Goal: Transaction & Acquisition: Obtain resource

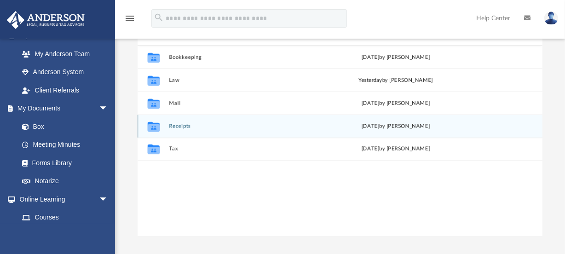
scroll to position [83, 0]
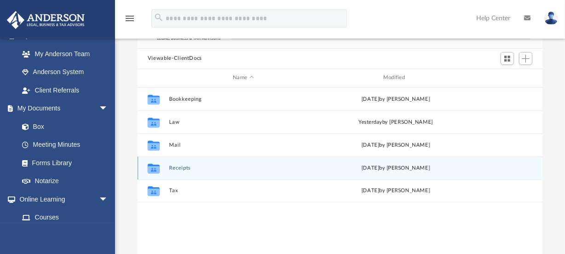
click at [185, 168] on button "Receipts" at bounding box center [243, 168] width 149 height 6
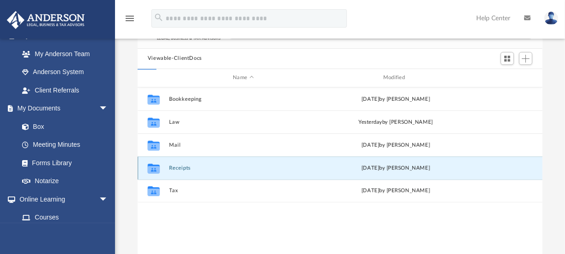
click at [185, 168] on button "Receipts" at bounding box center [243, 168] width 149 height 6
click at [159, 167] on icon "grid" at bounding box center [154, 169] width 12 height 7
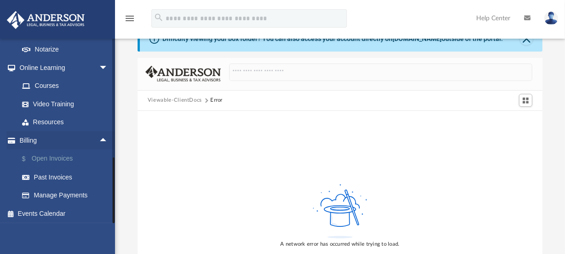
scroll to position [384, 0]
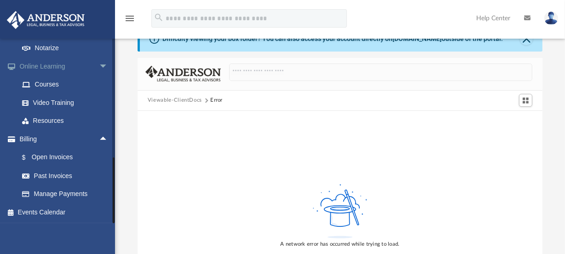
click at [99, 64] on span "arrow_drop_down" at bounding box center [108, 66] width 18 height 19
click at [98, 64] on link "Meeting Minutes" at bounding box center [65, 67] width 104 height 18
click at [58, 83] on link "Forms Library" at bounding box center [67, 84] width 109 height 18
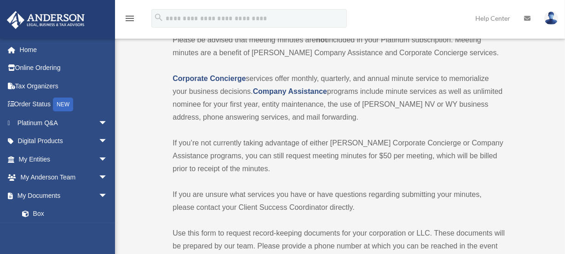
scroll to position [83, 0]
click at [98, 191] on span "arrow_drop_down" at bounding box center [107, 195] width 18 height 19
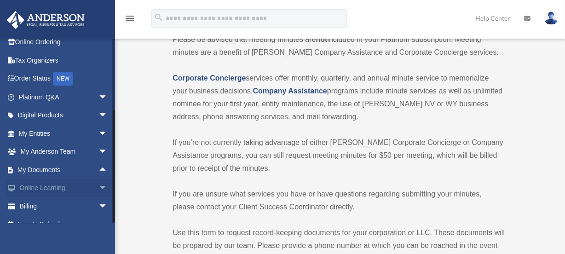
scroll to position [38, 0]
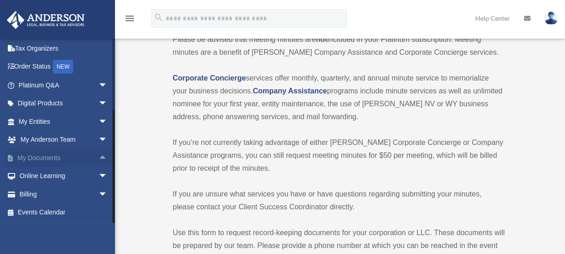
click at [98, 156] on span "arrow_drop_up" at bounding box center [107, 158] width 18 height 19
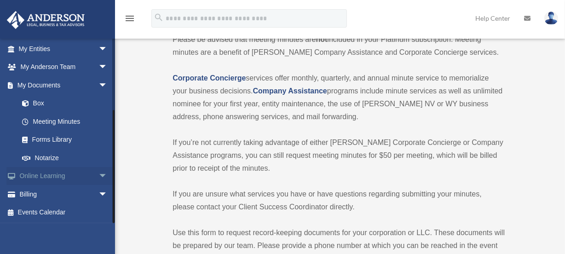
scroll to position [125, 0]
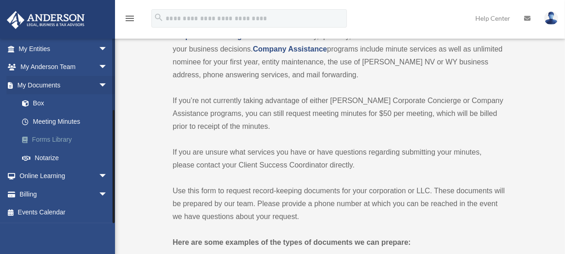
click at [66, 138] on link "Forms Library" at bounding box center [67, 140] width 109 height 18
click at [69, 140] on link "Forms Library" at bounding box center [67, 140] width 109 height 18
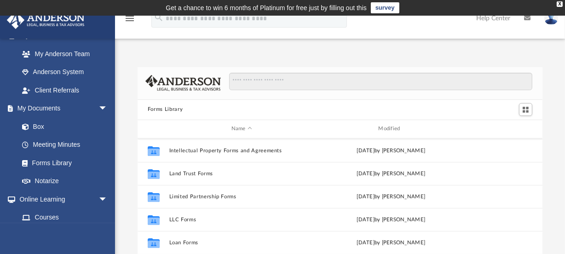
scroll to position [376, 0]
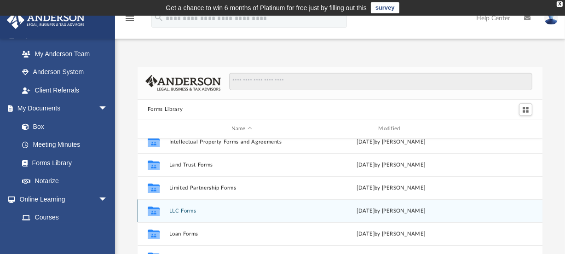
click at [178, 208] on button "LLC Forms" at bounding box center [241, 211] width 145 height 6
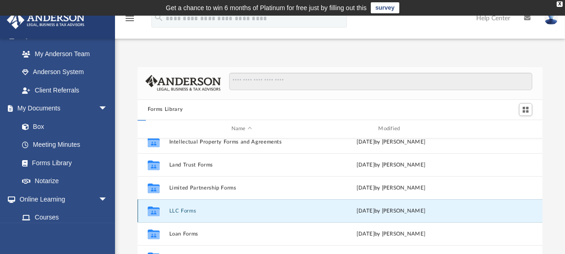
click at [178, 208] on button "LLC Forms" at bounding box center [241, 211] width 145 height 6
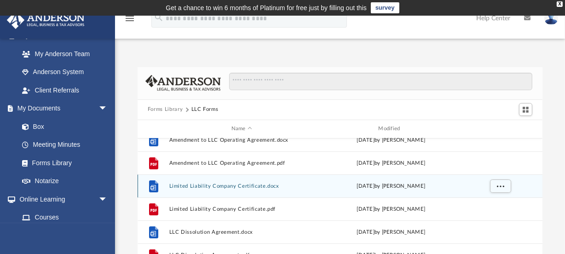
scroll to position [41, 0]
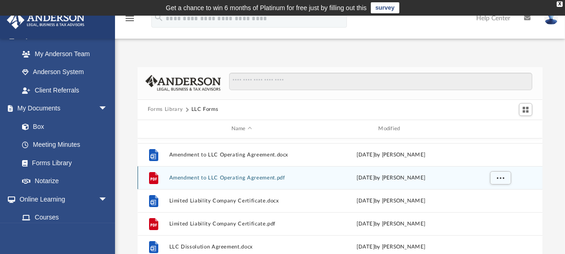
click at [231, 178] on button "Amendment to LLC Operating Agreement.pdf" at bounding box center [241, 178] width 145 height 6
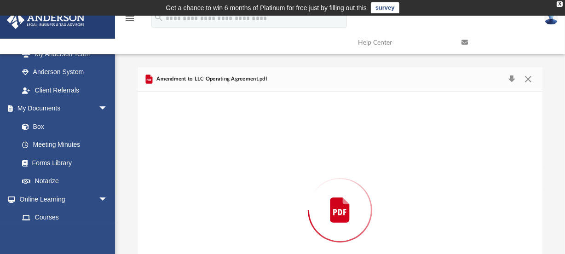
scroll to position [67, 0]
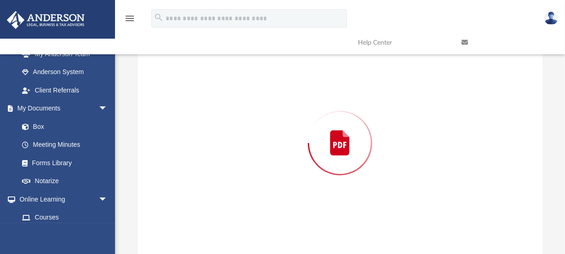
click at [231, 178] on div "Preview" at bounding box center [340, 142] width 405 height 237
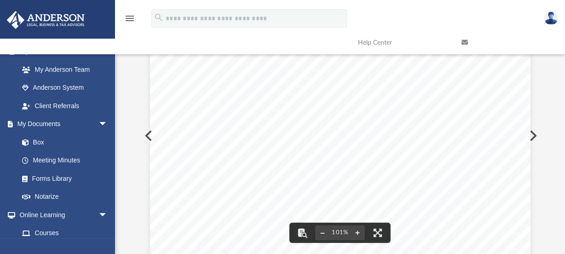
scroll to position [0, 0]
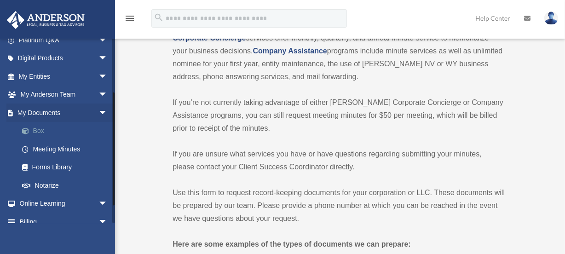
scroll to position [83, 0]
click at [54, 167] on link "Forms Library" at bounding box center [67, 167] width 109 height 18
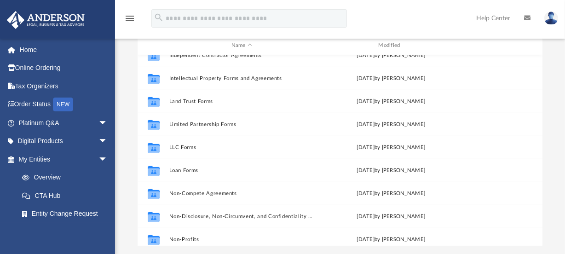
scroll to position [376, 0]
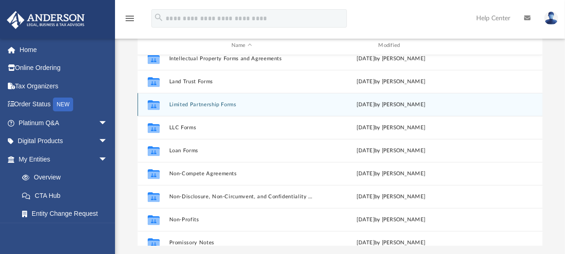
click at [202, 105] on button "Limited Partnership Forms" at bounding box center [241, 105] width 145 height 6
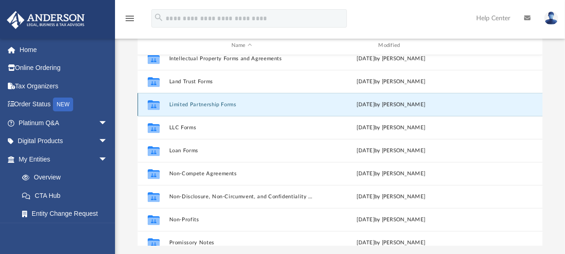
scroll to position [0, 0]
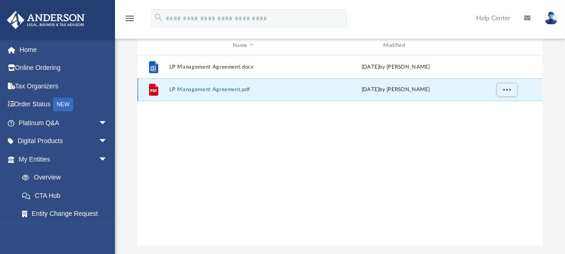
click at [204, 89] on button "LP Management Agreement.pdf" at bounding box center [243, 90] width 149 height 6
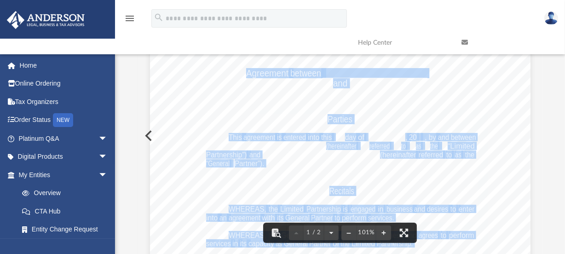
click at [144, 135] on button "Preview" at bounding box center [148, 136] width 20 height 26
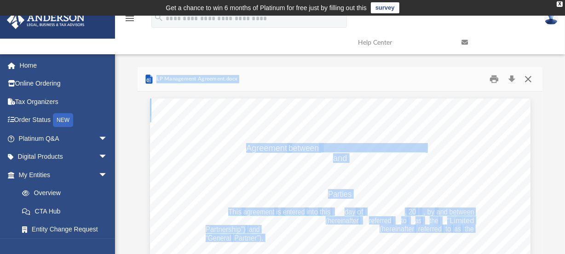
click at [528, 79] on button "Close" at bounding box center [528, 79] width 17 height 14
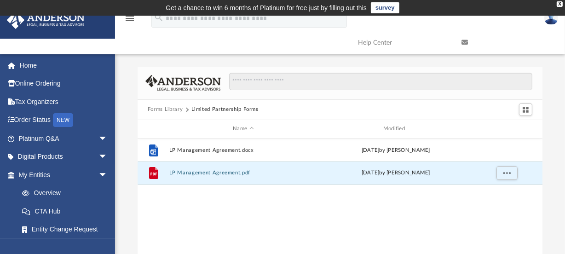
click at [152, 110] on button "Forms Library" at bounding box center [165, 109] width 35 height 8
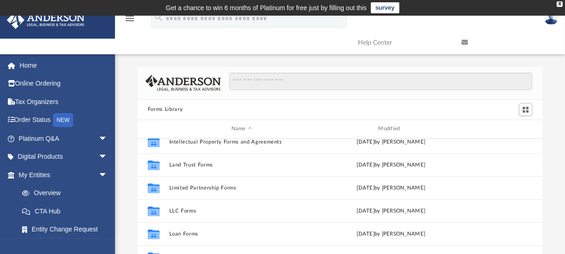
scroll to position [418, 0]
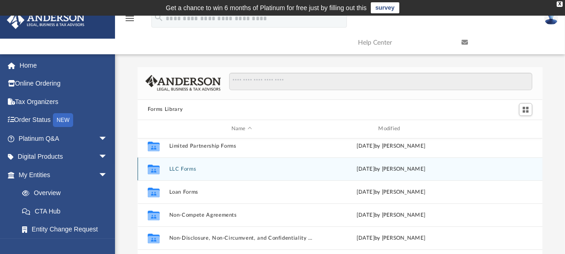
click at [149, 167] on icon "grid" at bounding box center [154, 170] width 12 height 7
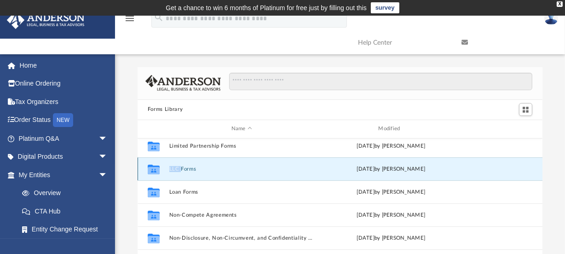
click at [182, 168] on button "LLC Forms" at bounding box center [241, 169] width 145 height 6
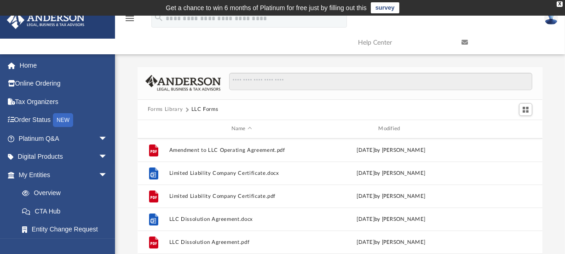
scroll to position [83, 0]
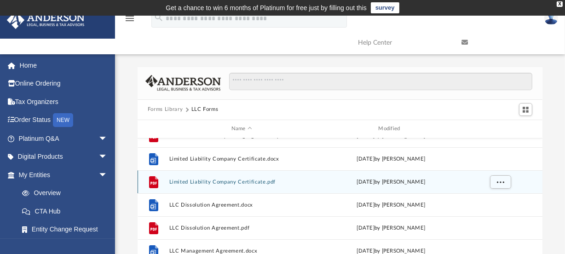
click at [232, 181] on button "Limited Liability Company Certificate.pdf" at bounding box center [241, 182] width 145 height 6
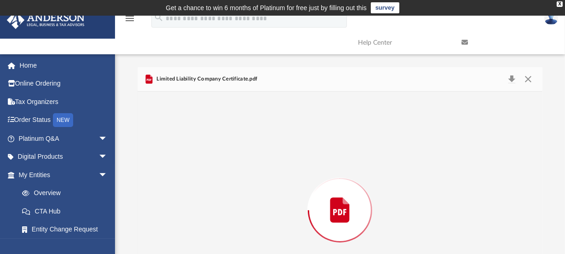
scroll to position [67, 0]
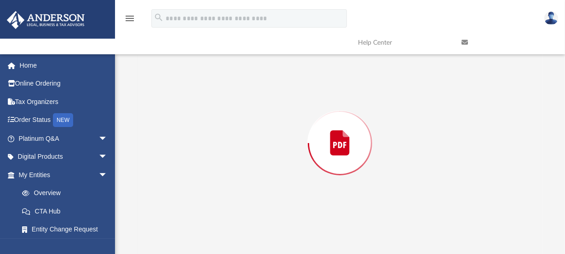
click at [232, 181] on div "Preview" at bounding box center [340, 142] width 405 height 237
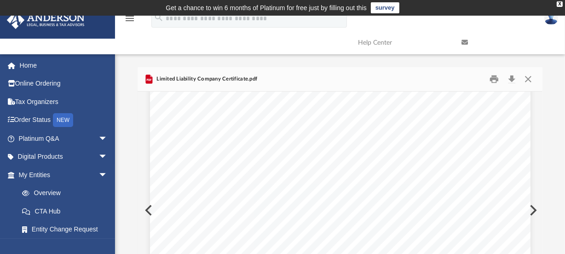
scroll to position [268, 0]
click at [528, 78] on button "Close" at bounding box center [528, 79] width 17 height 14
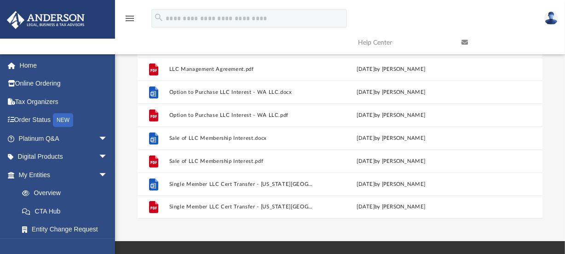
scroll to position [125, 0]
